Goal: Transaction & Acquisition: Download file/media

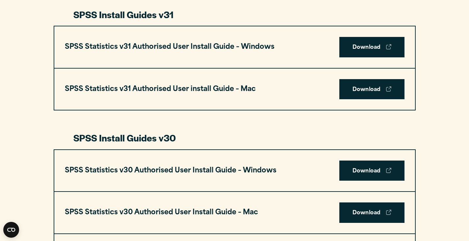
scroll to position [366, 0]
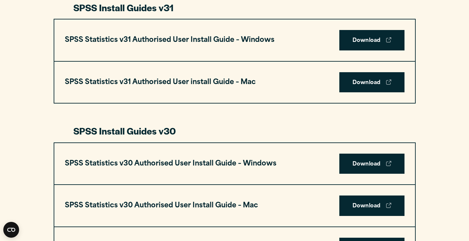
click at [243, 162] on h3 "SPSS Statistics v30 Authorised User Install Guide – Windows" at bounding box center [171, 163] width 212 height 13
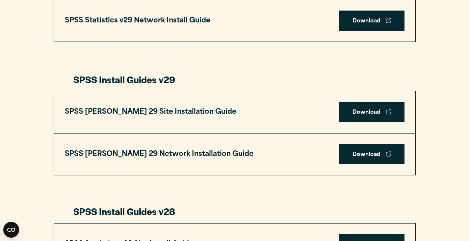
scroll to position [775, 0]
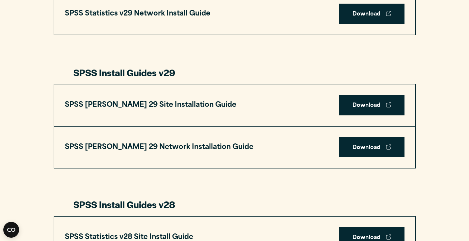
click at [255, 196] on div at bounding box center [234, 193] width 322 height 9
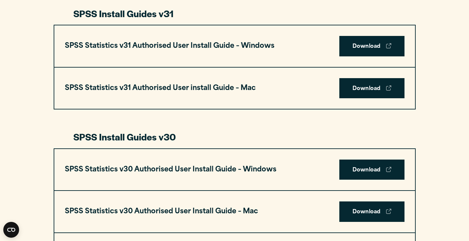
scroll to position [0, 0]
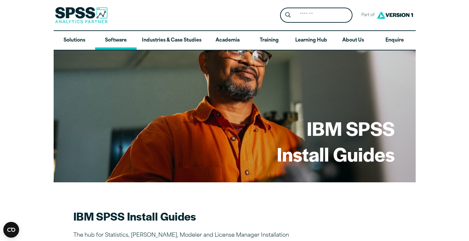
click at [119, 41] on link "Software" at bounding box center [115, 40] width 41 height 19
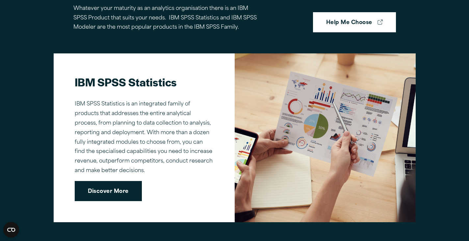
scroll to position [441, 0]
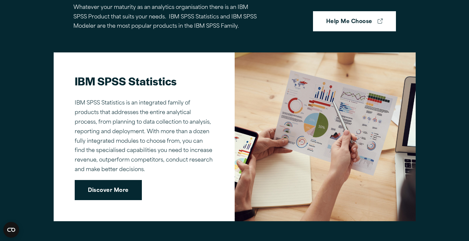
click at [102, 194] on link "Discover More" at bounding box center [108, 190] width 67 height 20
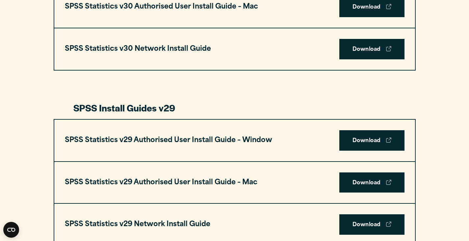
scroll to position [567, 0]
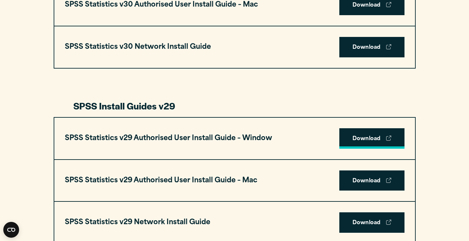
click at [360, 141] on link "Download" at bounding box center [371, 138] width 65 height 20
drag, startPoint x: 276, startPoint y: 155, endPoint x: 325, endPoint y: 120, distance: 60.9
click at [276, 155] on div "SPSS Statistics v29 Authorised User Install Guide – Window Download" at bounding box center [234, 137] width 361 height 41
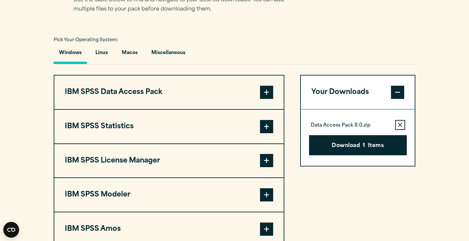
scroll to position [458, 0]
click at [344, 213] on div "Your Downloads Data Access Pack 8.0.zip Remove this item from your software dow…" at bounding box center [357, 160] width 115 height 171
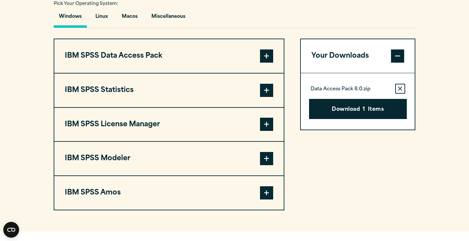
scroll to position [495, 0]
click at [269, 87] on span at bounding box center [266, 90] width 13 height 13
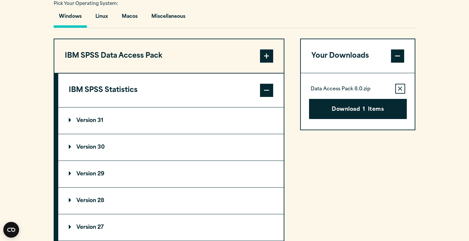
click at [179, 172] on summary "Version 29" at bounding box center [170, 174] width 225 height 26
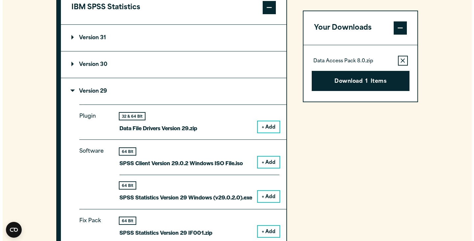
scroll to position [577, 0]
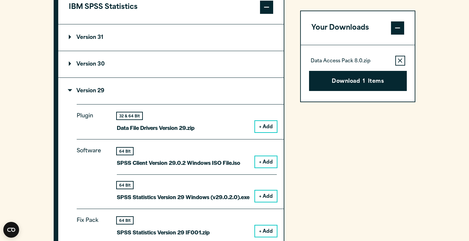
click at [267, 193] on button "+ Add" at bounding box center [266, 195] width 22 height 11
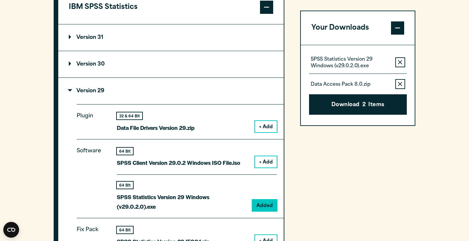
click at [402, 84] on icon "button" at bounding box center [400, 84] width 4 height 5
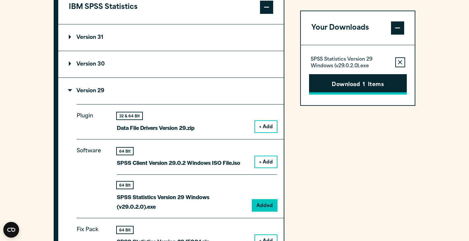
click at [388, 87] on button "Download 1 Items" at bounding box center [358, 84] width 98 height 20
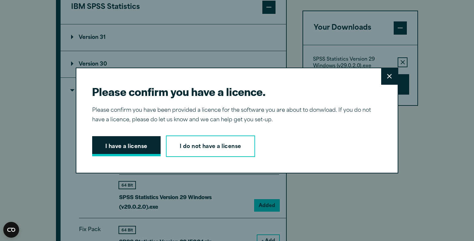
click at [115, 141] on button "I have a license" at bounding box center [126, 146] width 68 height 20
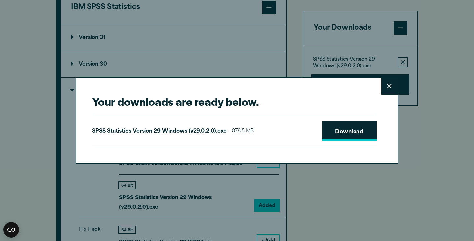
click at [336, 130] on link "Download" at bounding box center [349, 131] width 55 height 20
